Goal: Navigation & Orientation: Find specific page/section

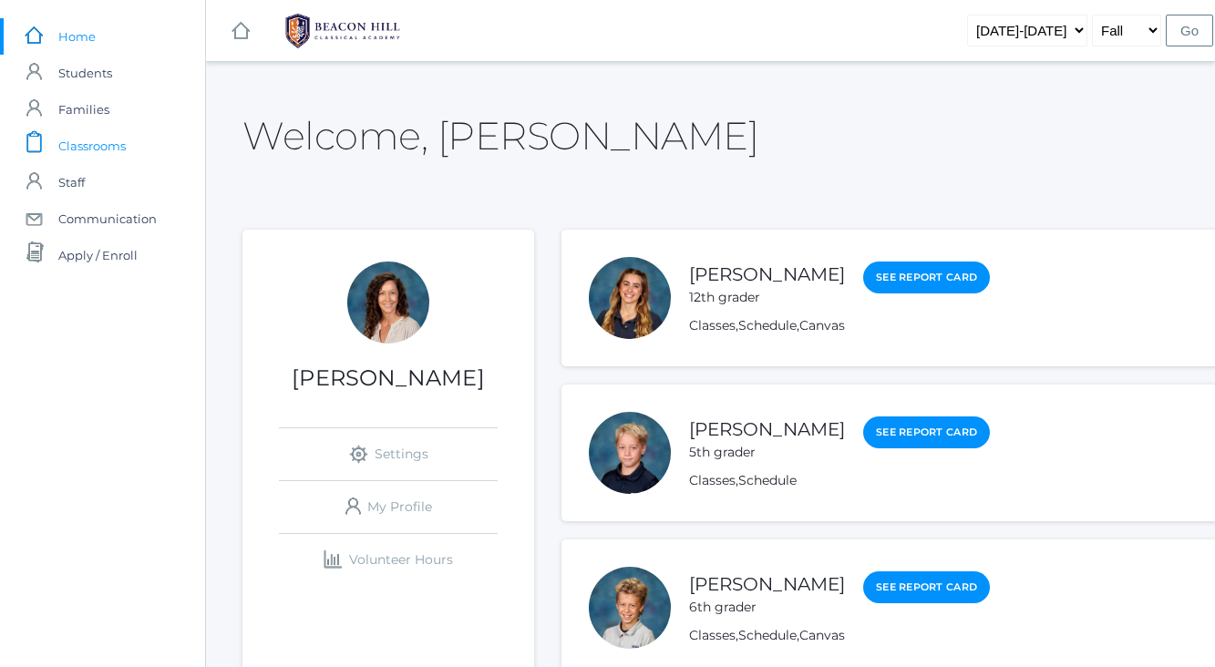
click at [102, 147] on span "Classrooms" at bounding box center [91, 146] width 67 height 36
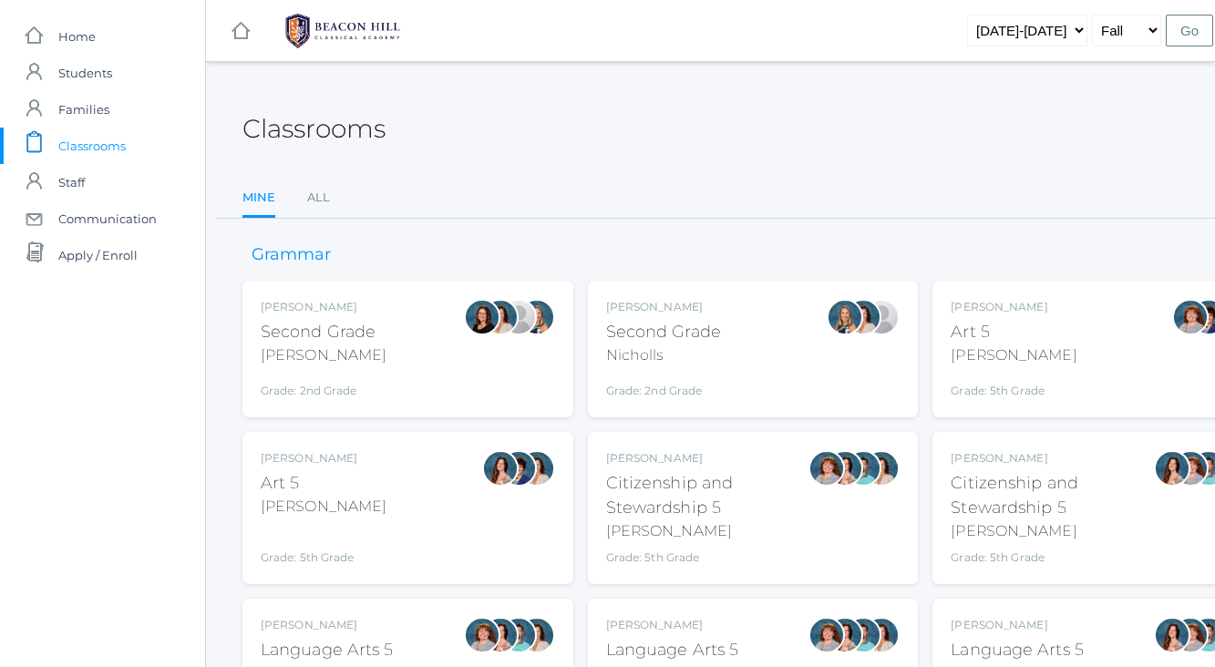
click at [336, 359] on div "[PERSON_NAME]" at bounding box center [324, 356] width 126 height 22
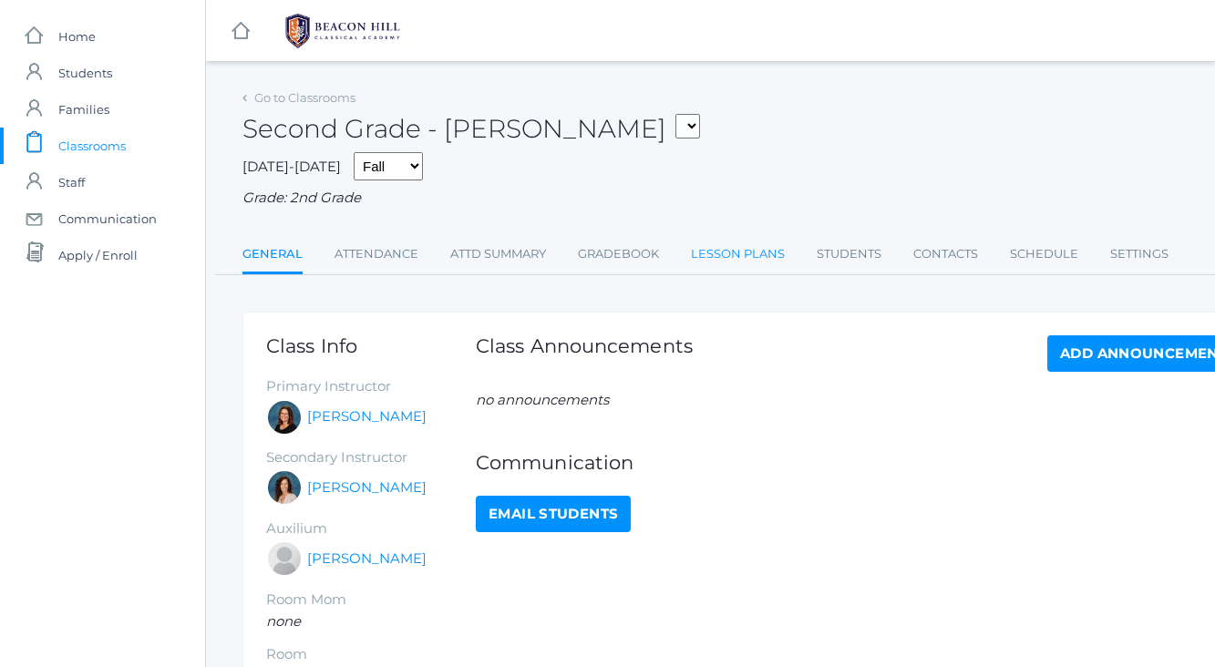
click at [751, 247] on link "Lesson Plans" at bounding box center [738, 254] width 94 height 36
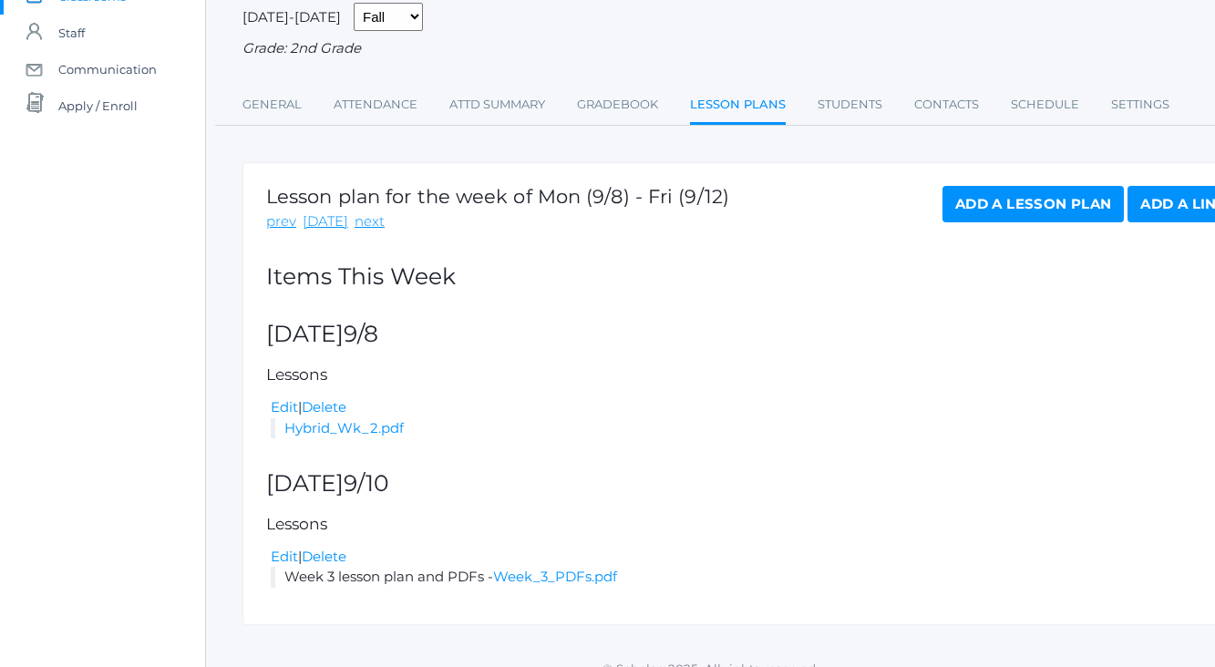
scroll to position [152, 0]
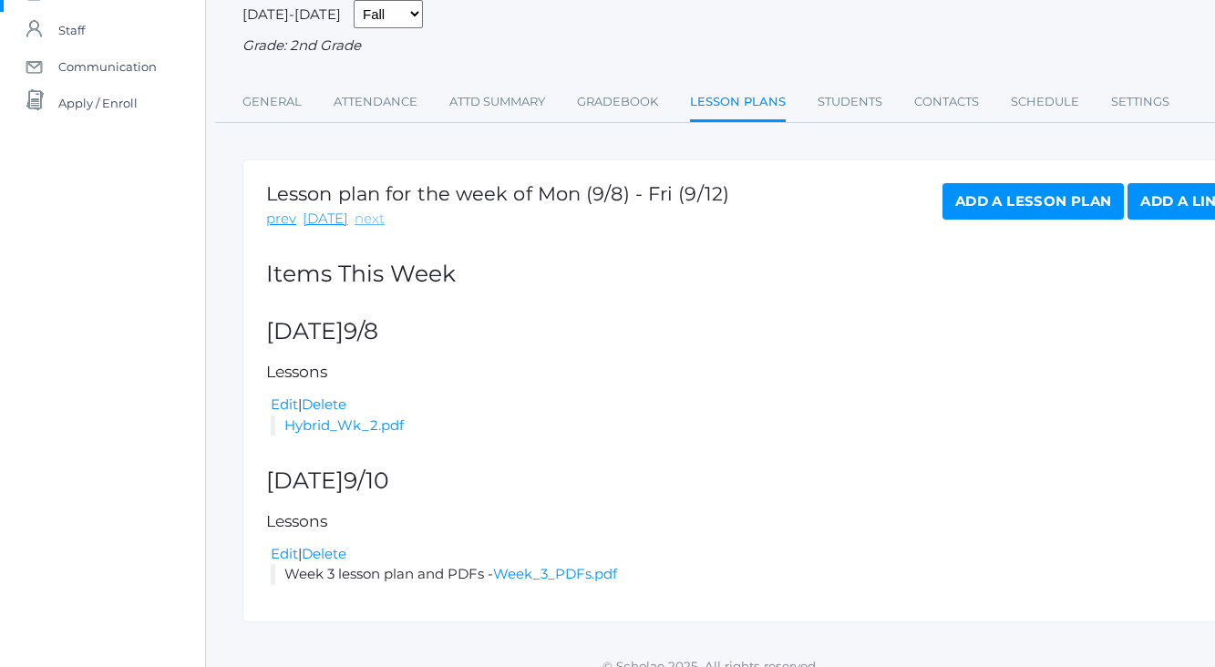
click at [368, 221] on link "next" at bounding box center [370, 219] width 30 height 21
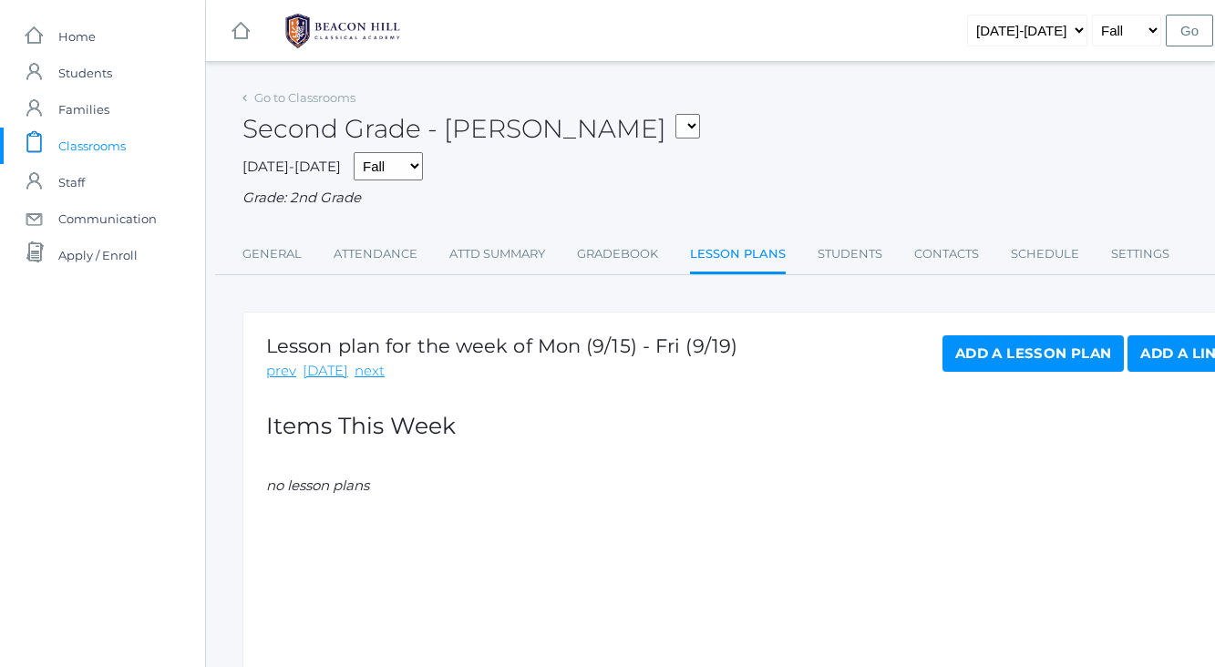
scroll to position [0, 5]
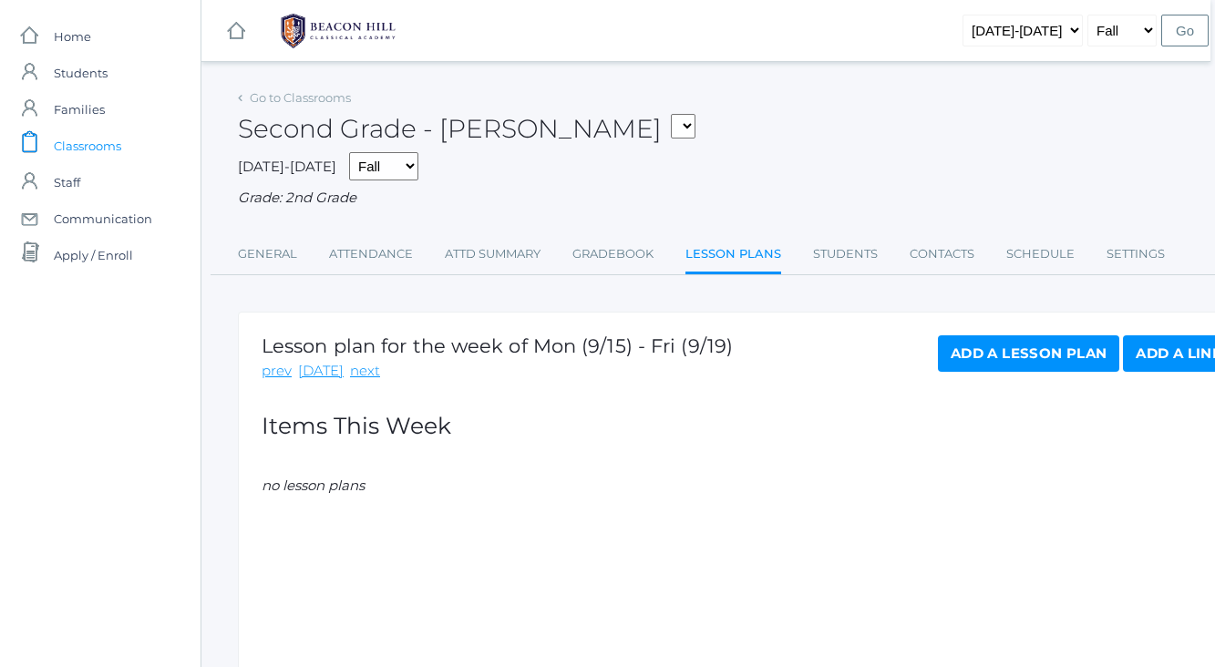
click at [96, 144] on span "Classrooms" at bounding box center [87, 146] width 67 height 36
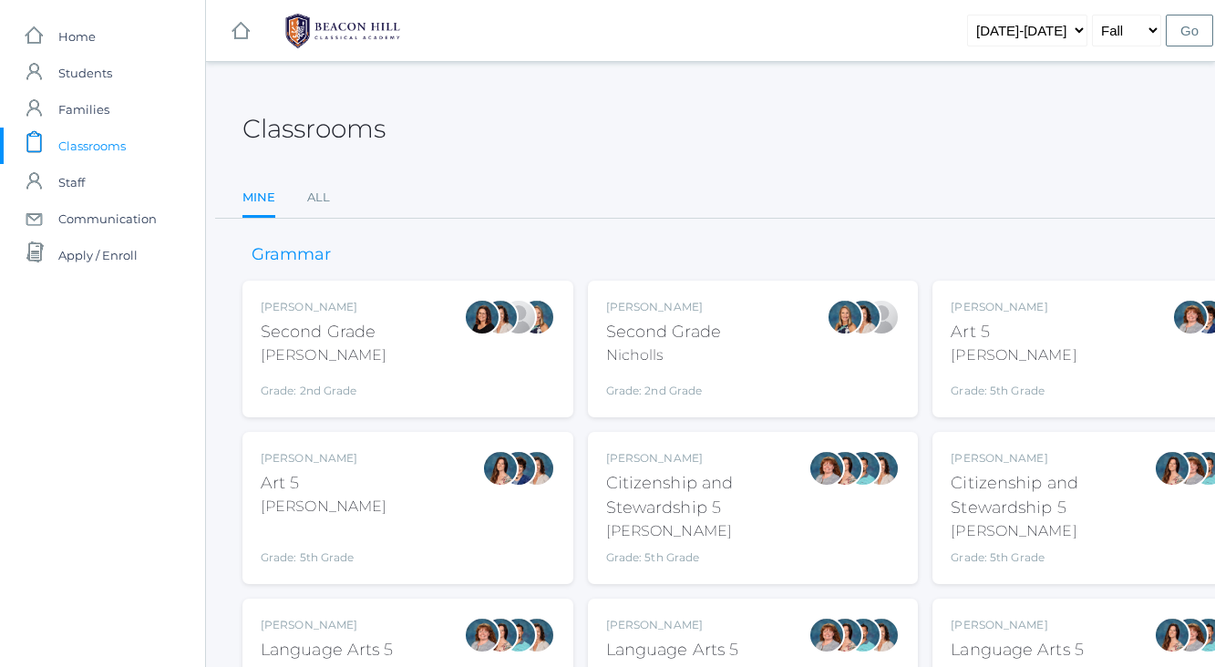
click at [770, 356] on div "Courtney Nicholls Second Grade Nicholls Grade: 2nd Grade 02LA" at bounding box center [753, 349] width 294 height 100
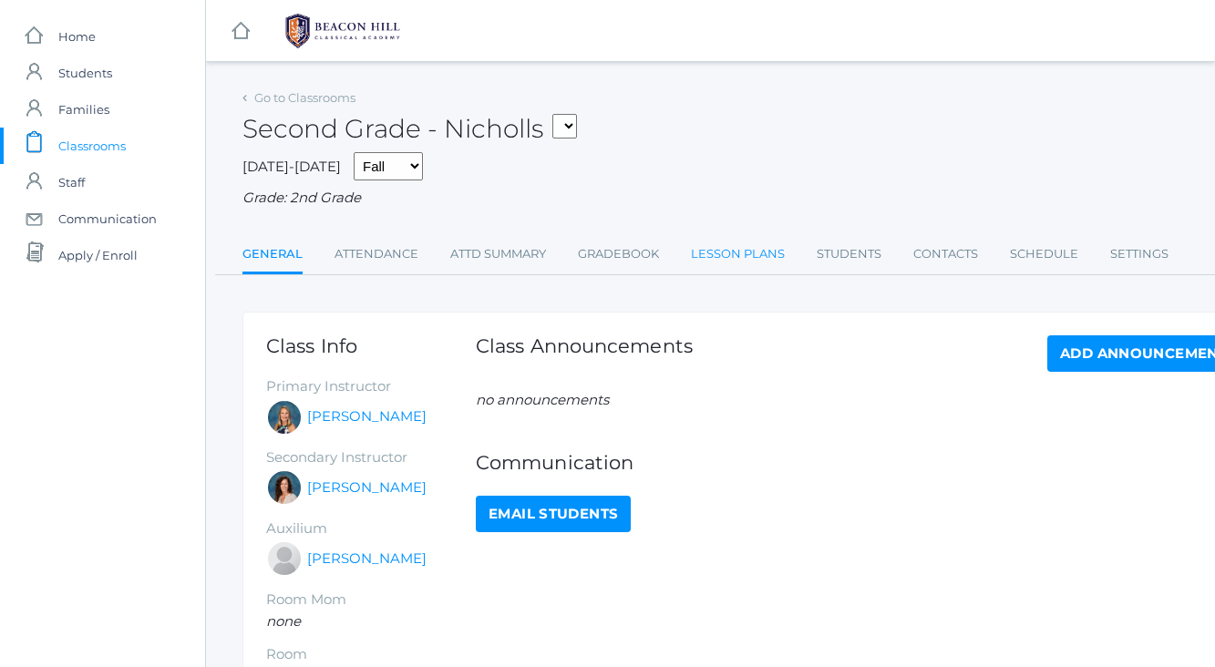
click at [732, 257] on link "Lesson Plans" at bounding box center [738, 254] width 94 height 36
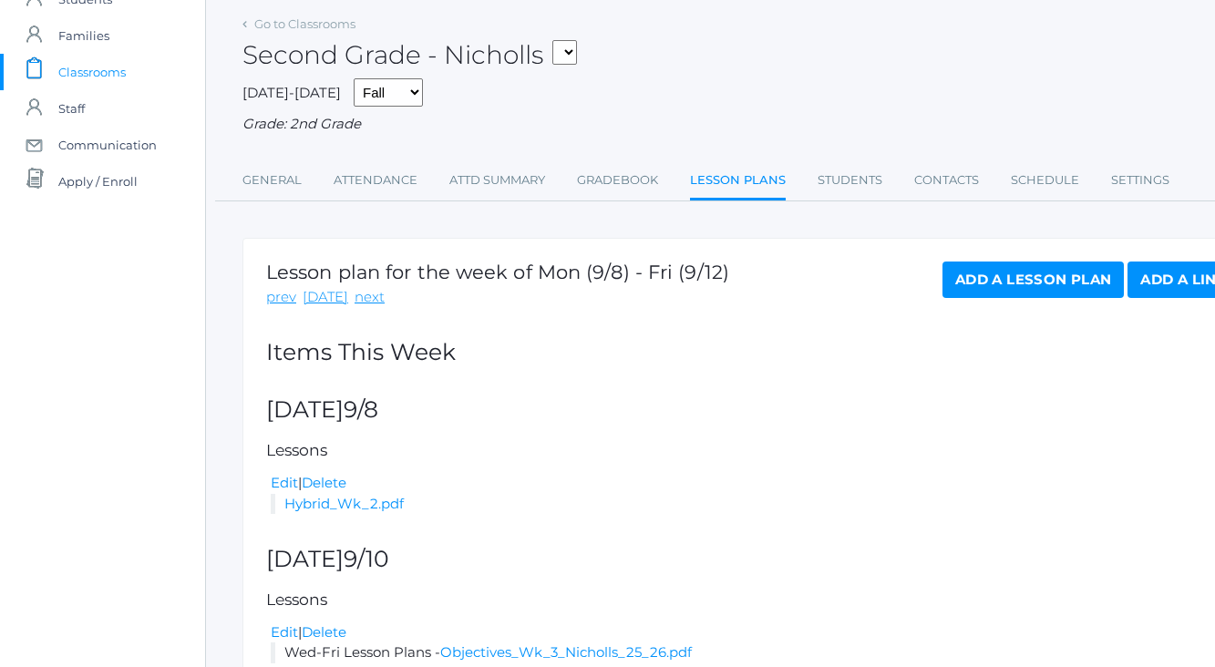
scroll to position [76, 2]
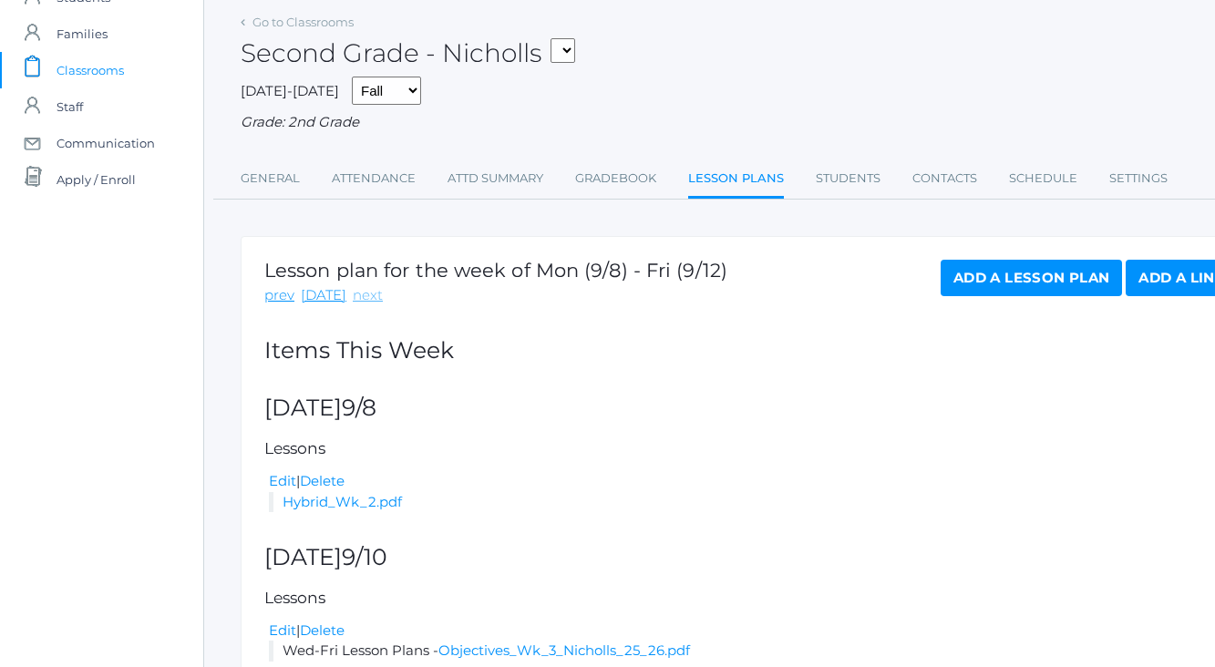
click at [361, 292] on link "next" at bounding box center [368, 295] width 30 height 21
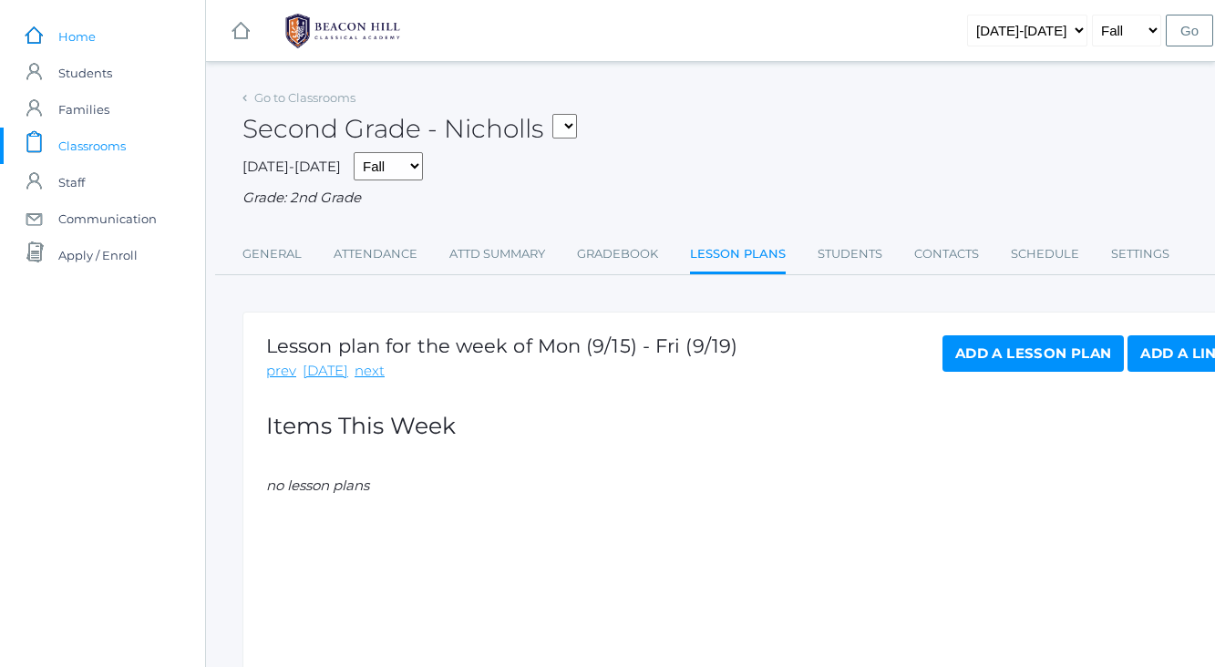
click at [75, 42] on span "Home" at bounding box center [76, 36] width 37 height 36
